Goal: Transaction & Acquisition: Purchase product/service

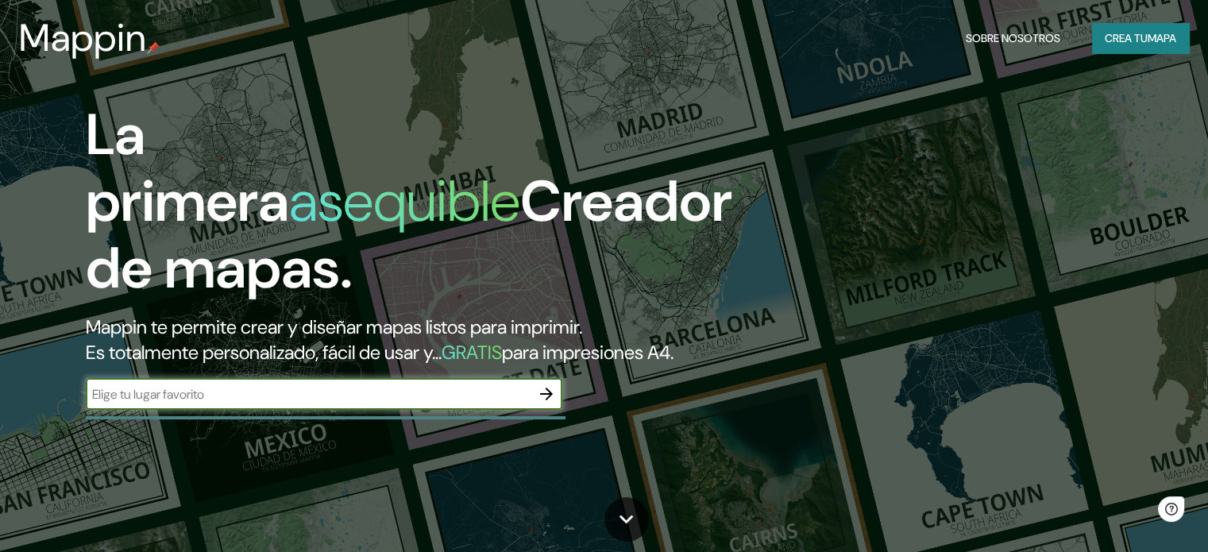
click at [457, 330] on font "Mappin te permite crear y diseñar mapas listos para imprimir." at bounding box center [334, 327] width 496 height 25
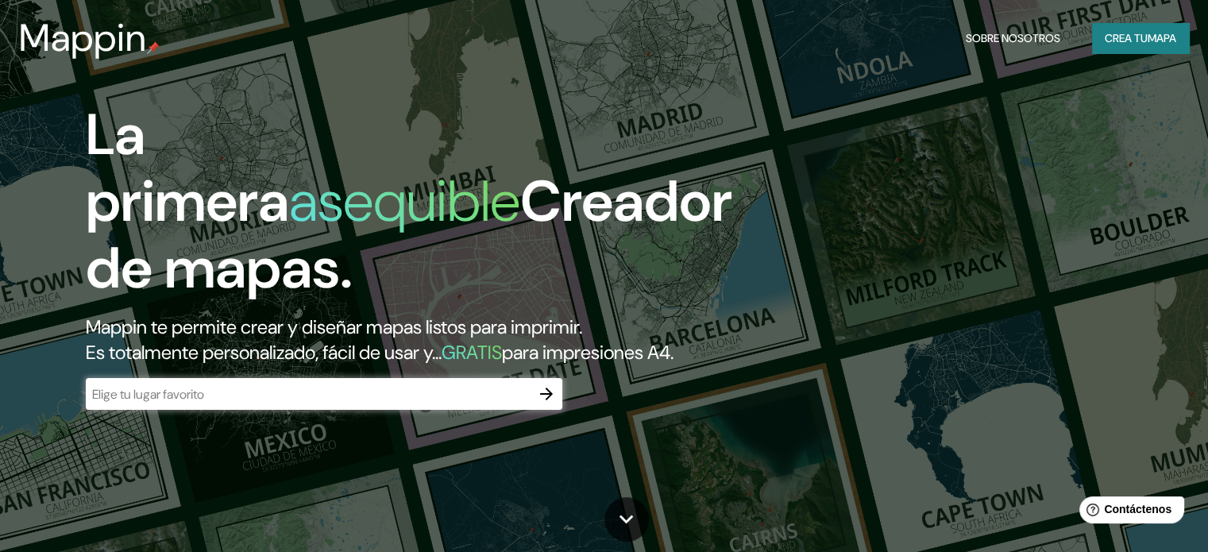
click at [341, 410] on div "​" at bounding box center [324, 394] width 477 height 32
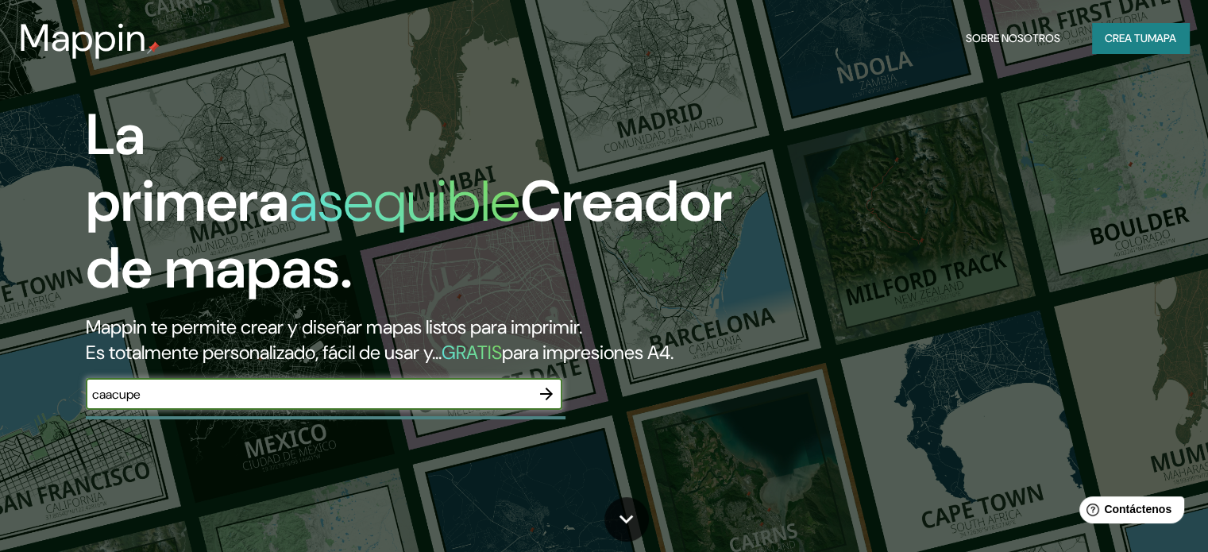
type input "caacupe"
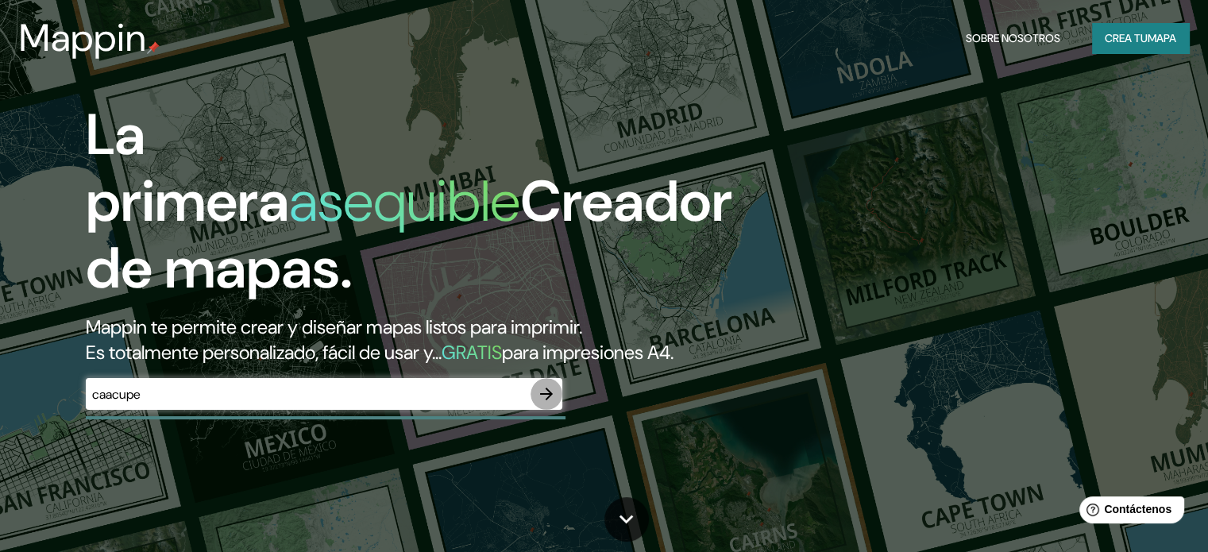
click at [544, 404] on icon "button" at bounding box center [546, 393] width 19 height 19
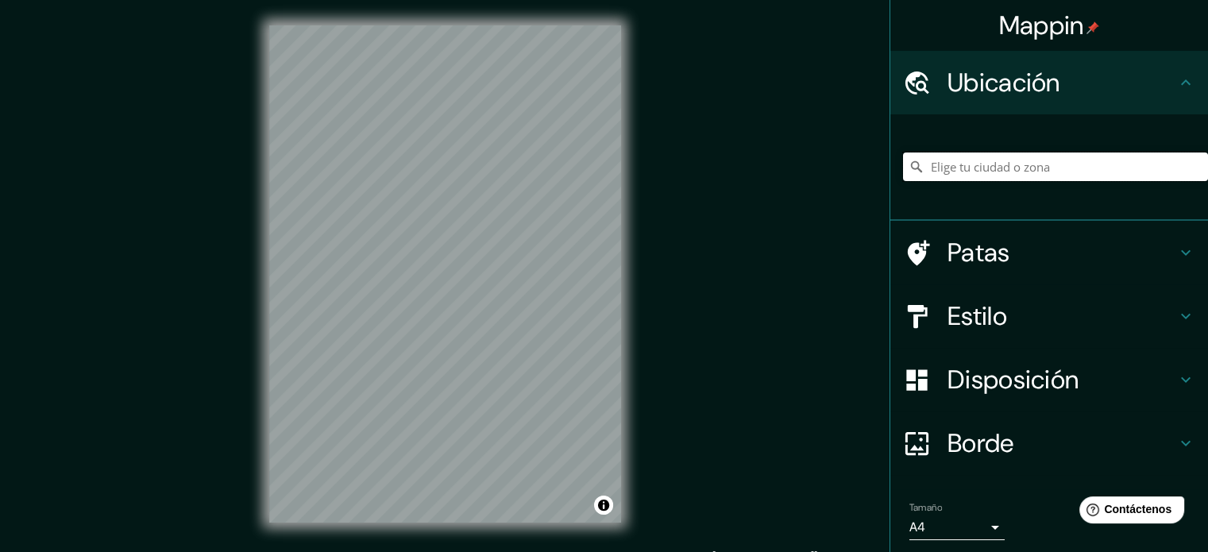
click at [976, 173] on input "Elige tu ciudad o zona" at bounding box center [1055, 167] width 305 height 29
type input "Caacupé, [GEOGRAPHIC_DATA], [GEOGRAPHIC_DATA]"
click at [757, 493] on div "Mappin Ubicación Caacupé, Cordillera, [GEOGRAPHIC_DATA] Caacupé Cordillera, [GE…" at bounding box center [604, 287] width 1208 height 574
click at [723, 516] on div "Mappin Ubicación Caacupé, Cordillera, [GEOGRAPHIC_DATA] Caacupé Cordillera, [GE…" at bounding box center [604, 287] width 1208 height 574
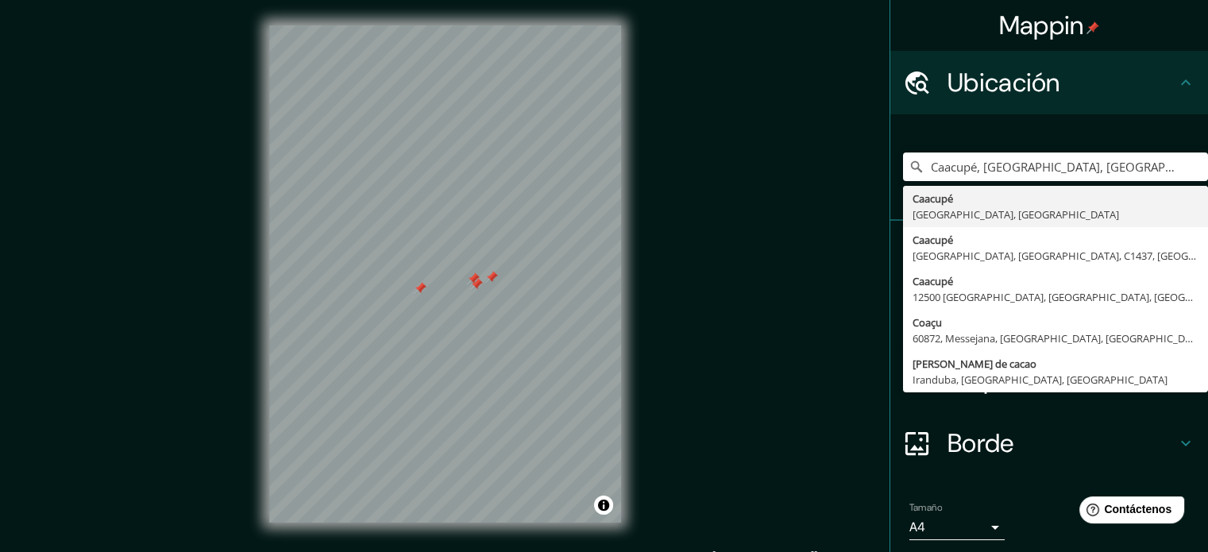
click at [793, 446] on div "Mappin Ubicación Caacupé, Cordillera, [GEOGRAPHIC_DATA] Caacupé Cordillera, [GE…" at bounding box center [604, 287] width 1208 height 574
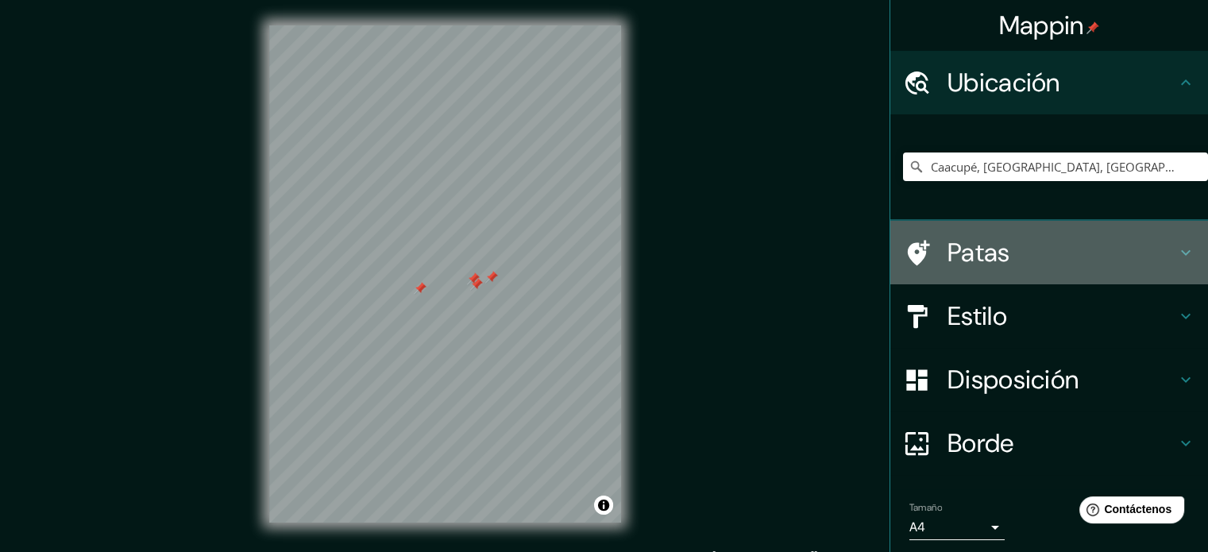
click at [1103, 251] on h4 "Patas" at bounding box center [1062, 253] width 229 height 32
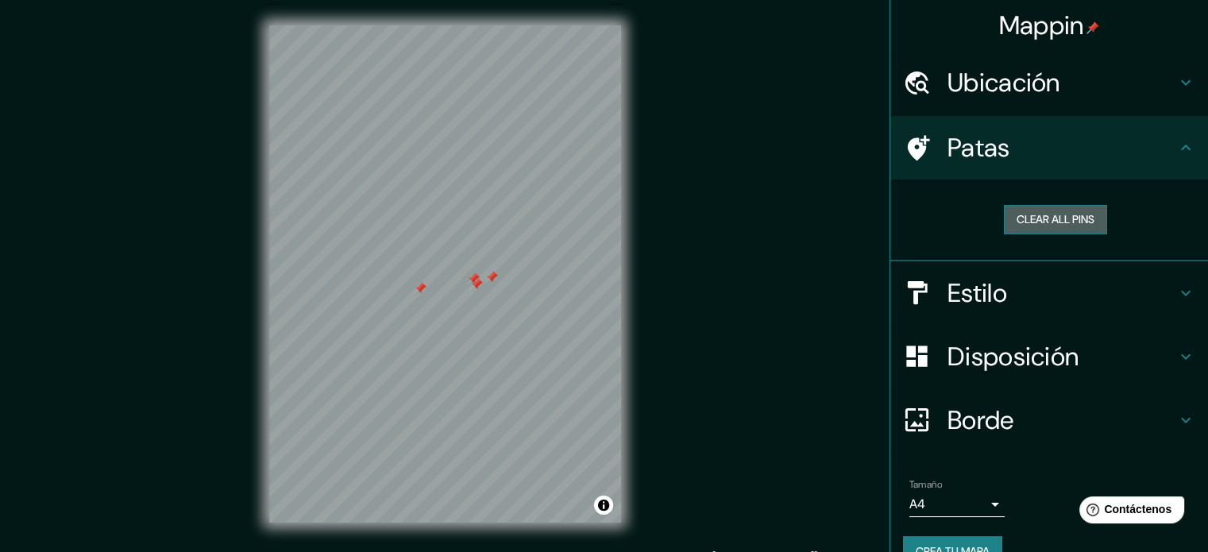
click at [1058, 223] on button "Clear all pins" at bounding box center [1055, 219] width 103 height 29
click at [1024, 415] on h4 "Borde" at bounding box center [1062, 420] width 229 height 32
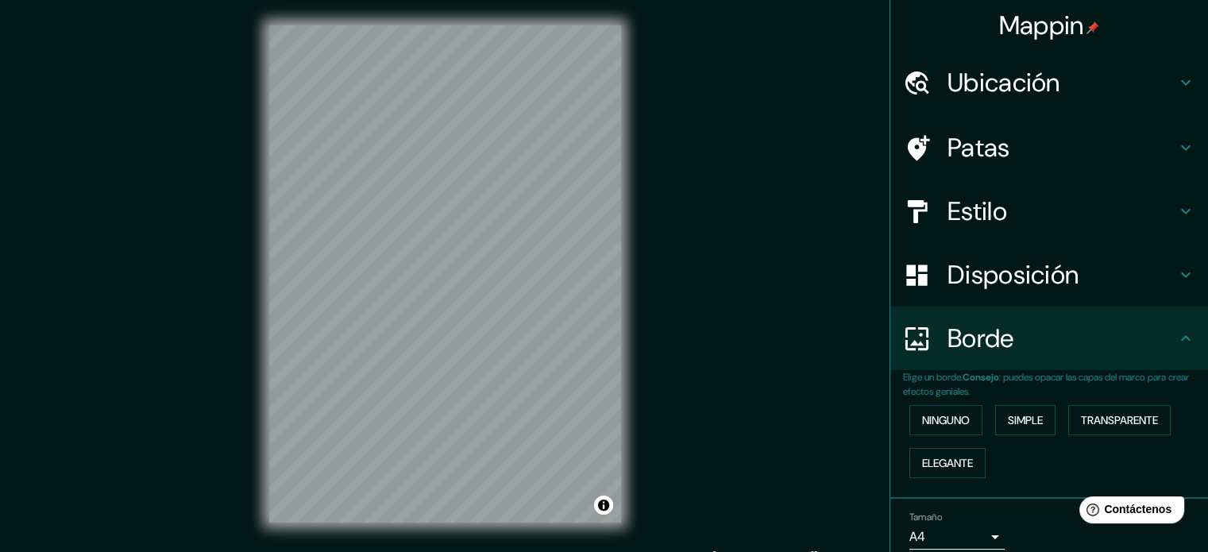
click at [1024, 288] on font "Disposición" at bounding box center [1013, 274] width 131 height 33
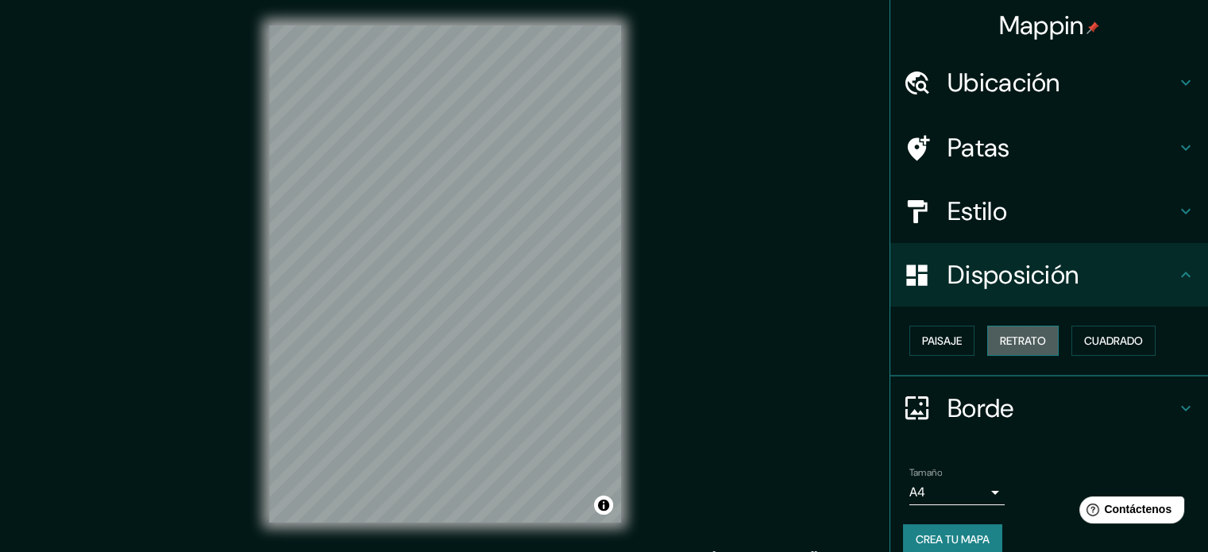
click at [1004, 345] on font "Retrato" at bounding box center [1023, 341] width 46 height 14
click at [938, 348] on font "Paisaje" at bounding box center [942, 340] width 40 height 21
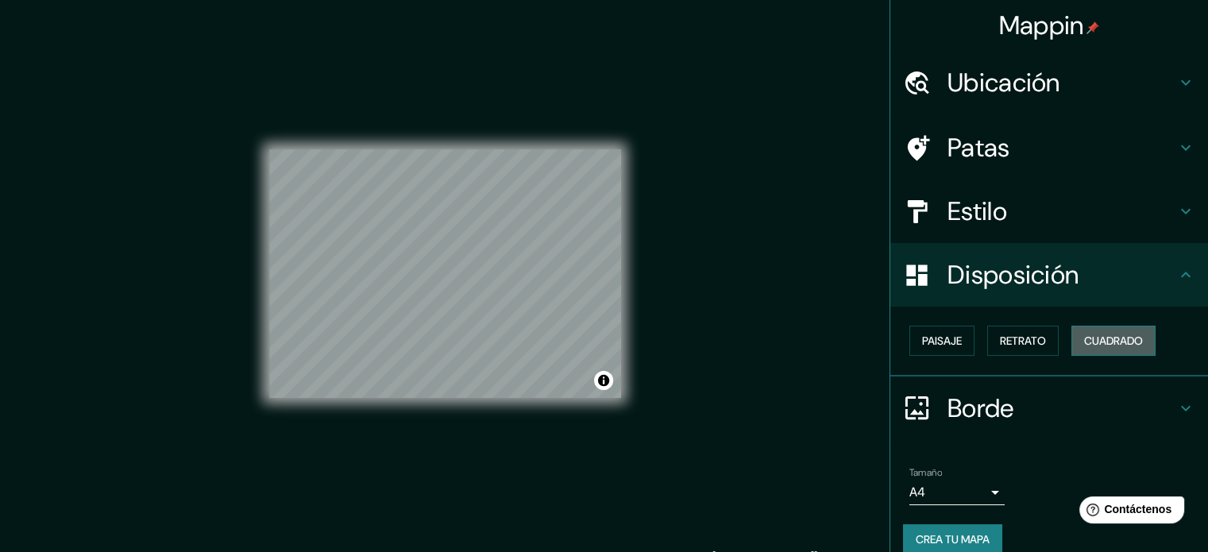
click at [1108, 336] on font "Cuadrado" at bounding box center [1113, 341] width 59 height 14
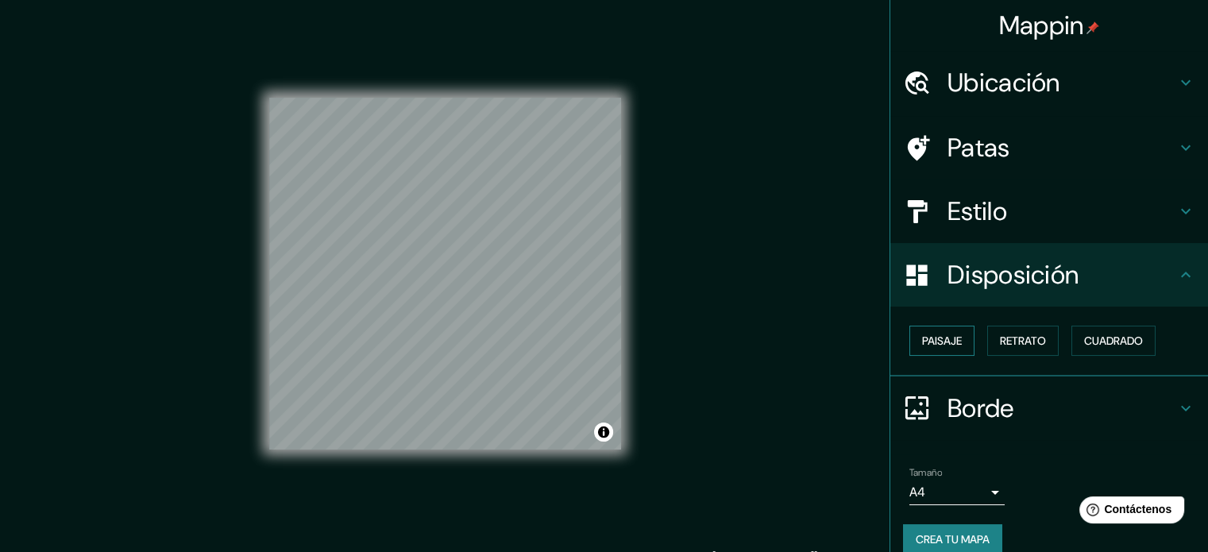
click at [944, 348] on font "Paisaje" at bounding box center [942, 340] width 40 height 21
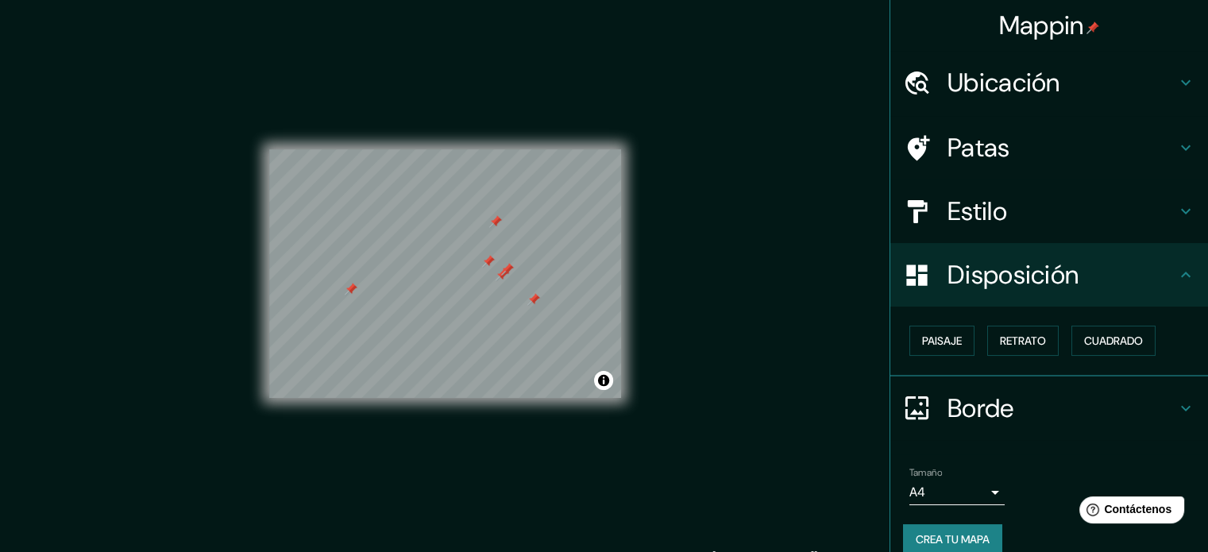
click at [1057, 157] on h4 "Patas" at bounding box center [1062, 148] width 229 height 32
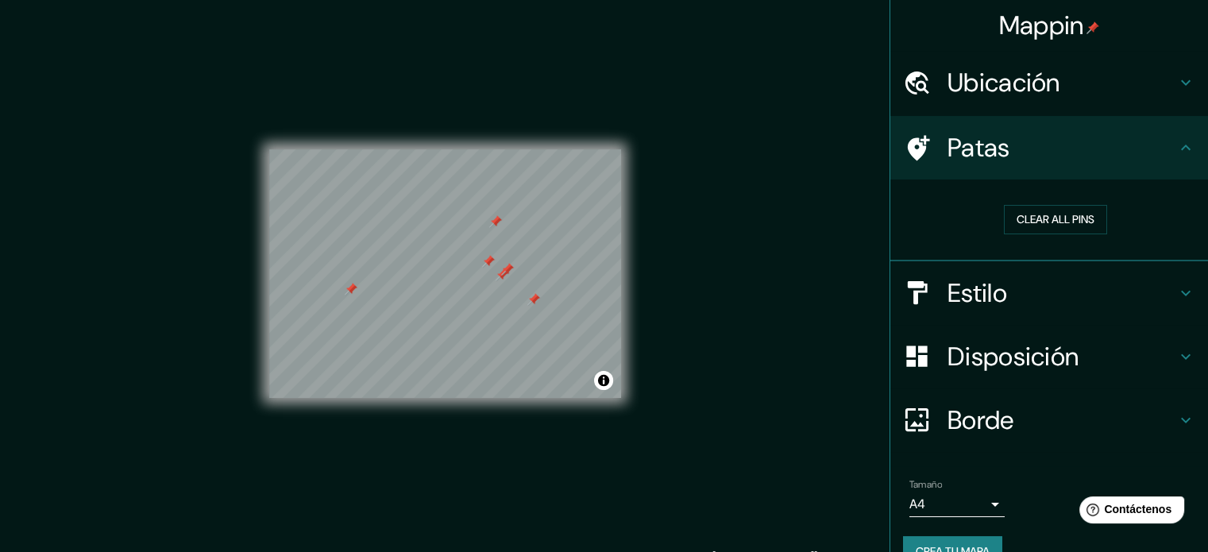
click at [1057, 156] on h4 "Patas" at bounding box center [1062, 148] width 229 height 32
click at [998, 285] on h4 "Estilo" at bounding box center [1062, 293] width 229 height 32
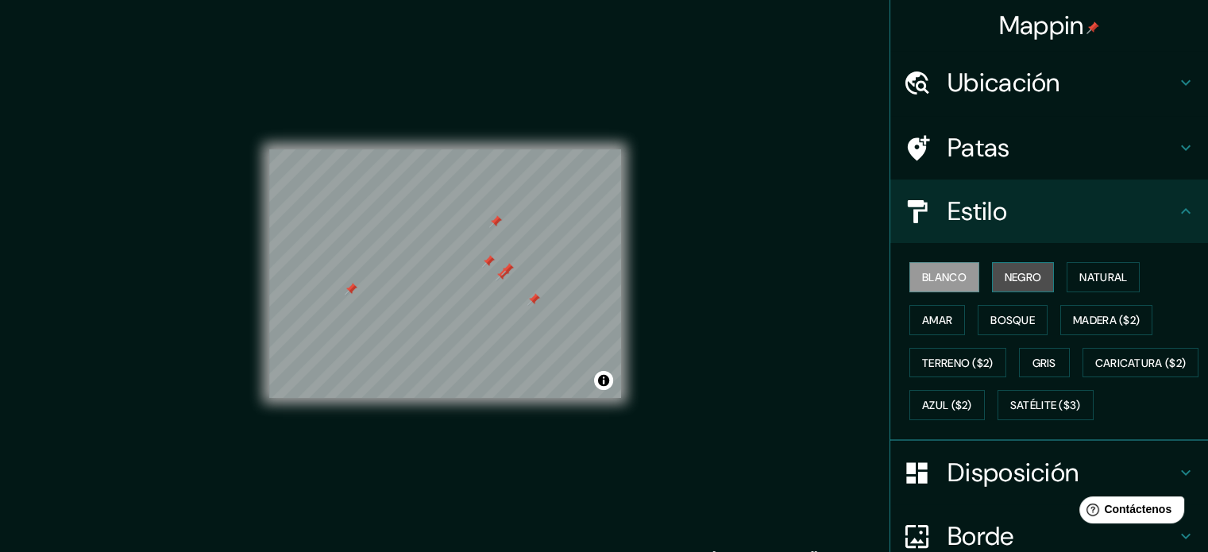
click at [1005, 282] on font "Negro" at bounding box center [1023, 277] width 37 height 14
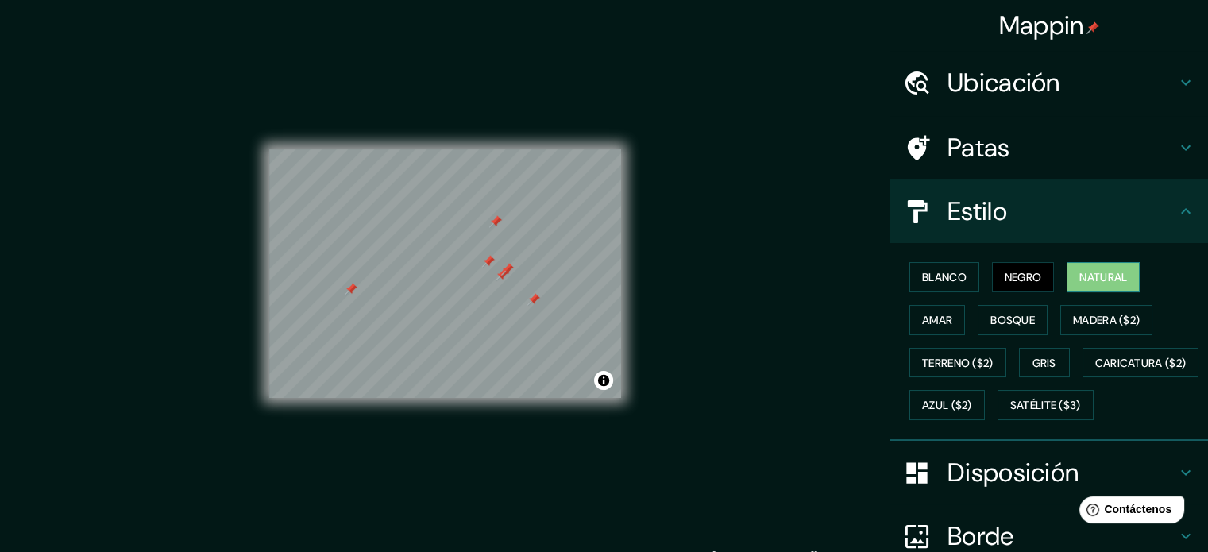
click at [1090, 280] on font "Natural" at bounding box center [1104, 277] width 48 height 14
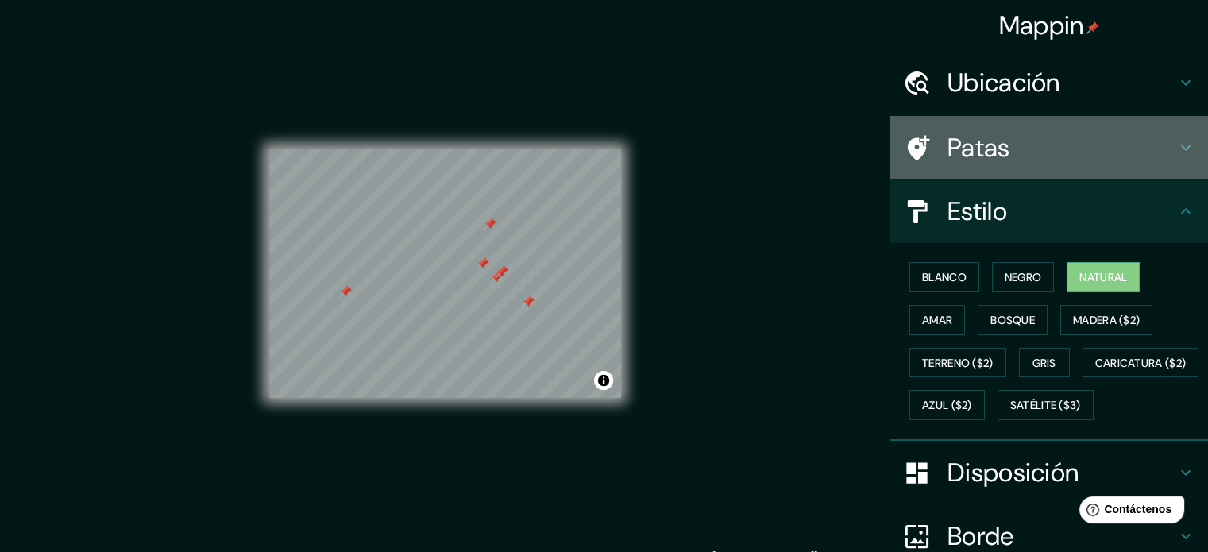
click at [1051, 164] on div "Patas" at bounding box center [1049, 148] width 318 height 64
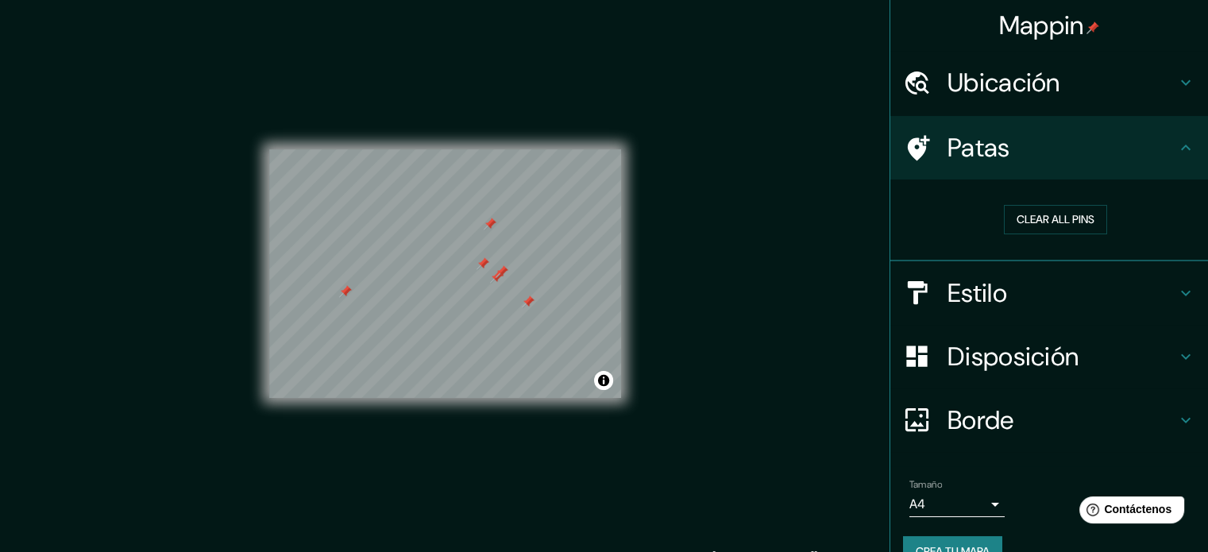
click at [1055, 203] on div "Clear all pins" at bounding box center [1055, 219] width 305 height 55
click at [1007, 228] on button "Clear all pins" at bounding box center [1055, 219] width 103 height 29
click at [805, 281] on div "Mappin Ubicación Caacupé, Cordillera, [GEOGRAPHIC_DATA] Caacupé Cordillera, [GE…" at bounding box center [604, 287] width 1208 height 574
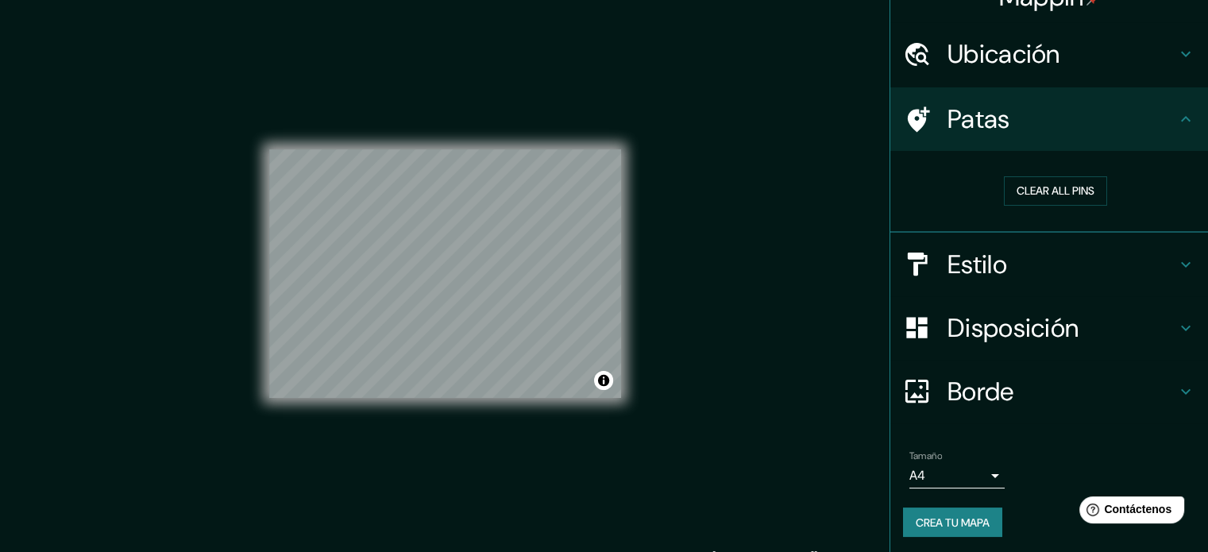
scroll to position [31, 0]
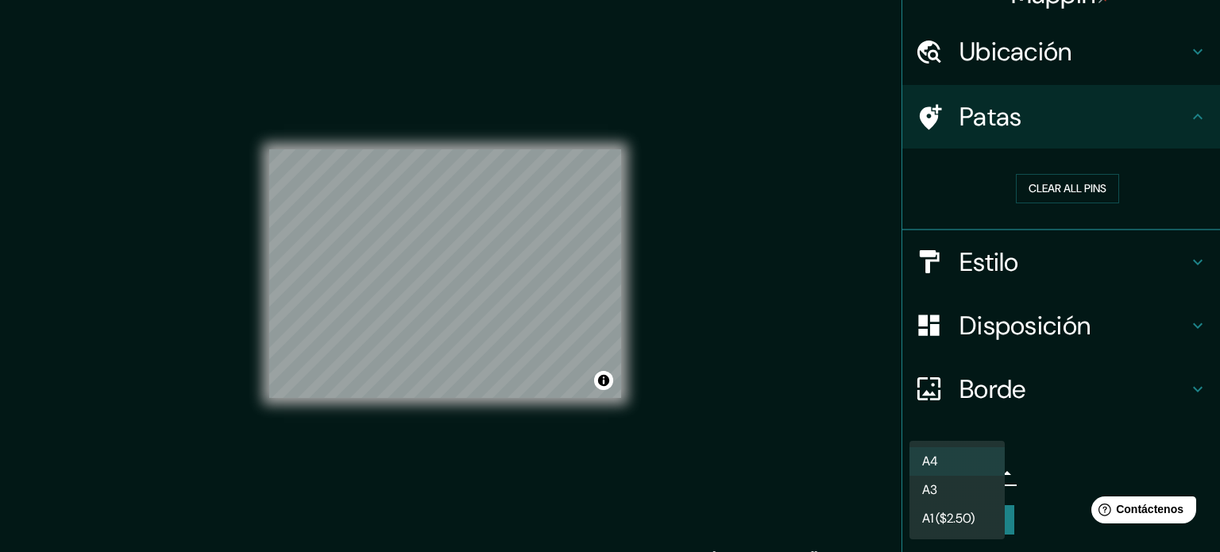
click at [964, 475] on body "Mappin Ubicación Caacupé, Cordillera, [GEOGRAPHIC_DATA] Caacupé Cordillera, [GE…" at bounding box center [610, 276] width 1220 height 552
click at [972, 495] on li "A3" at bounding box center [957, 491] width 95 height 29
type input "a4"
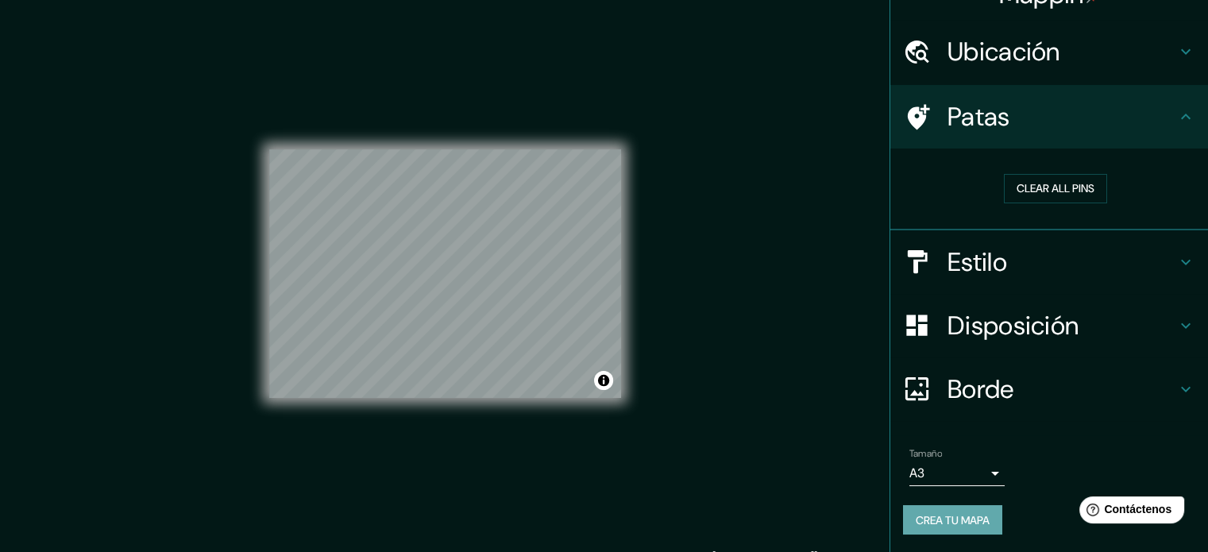
click at [976, 519] on font "Crea tu mapa" at bounding box center [953, 520] width 74 height 14
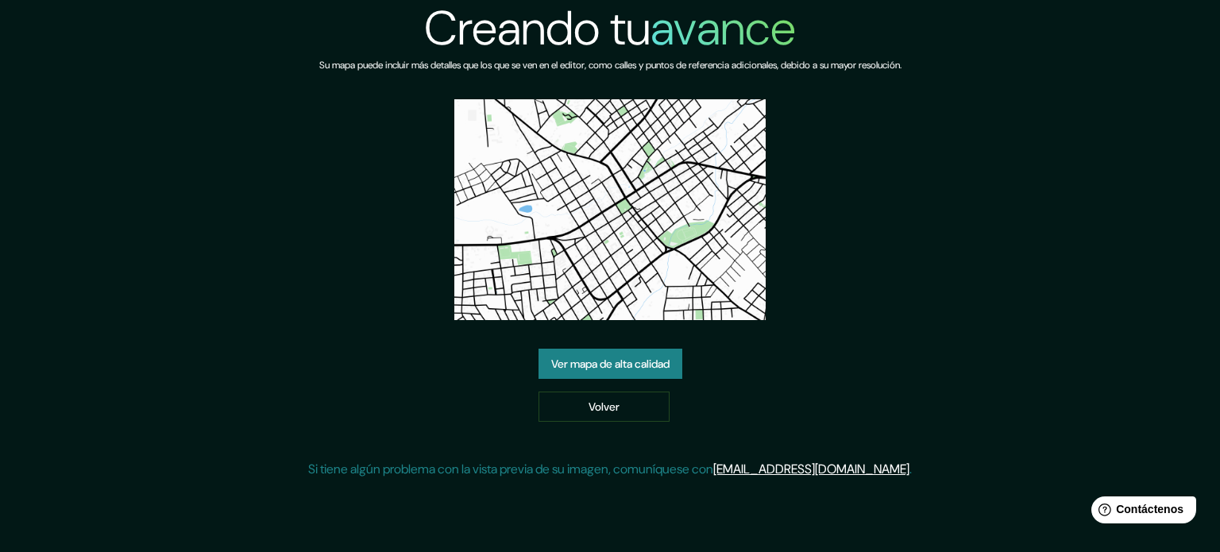
click at [682, 370] on link "Ver mapa de alta calidad" at bounding box center [611, 364] width 144 height 30
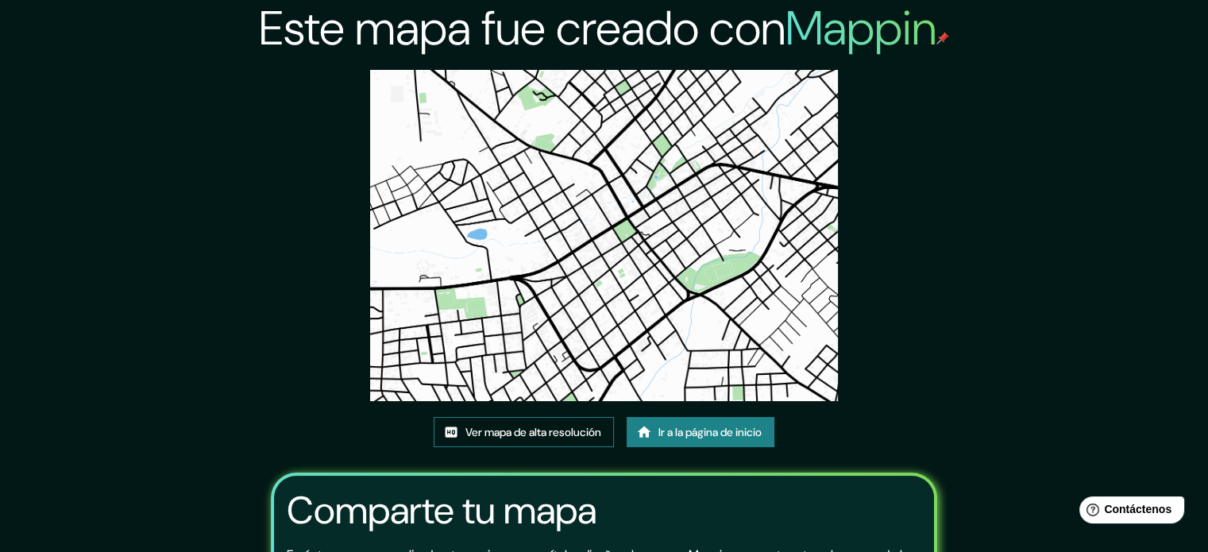
click at [595, 431] on font "Ver mapa de alta resolución" at bounding box center [534, 432] width 136 height 14
